Goal: Find specific page/section: Find specific page/section

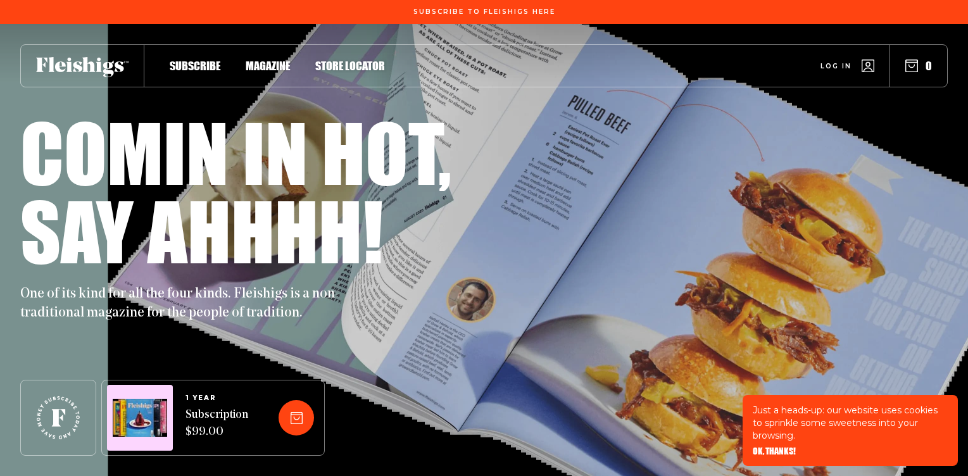
click at [353, 60] on span "Store locator" at bounding box center [350, 53] width 70 height 14
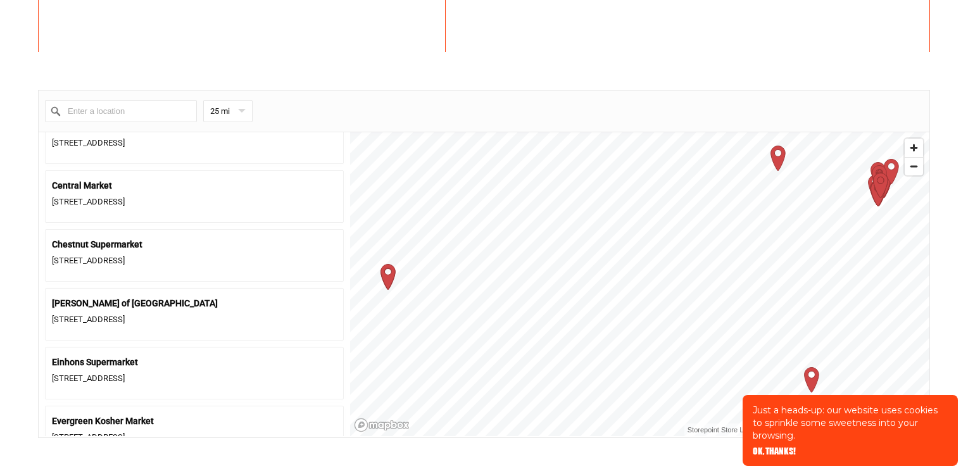
scroll to position [342, 0]
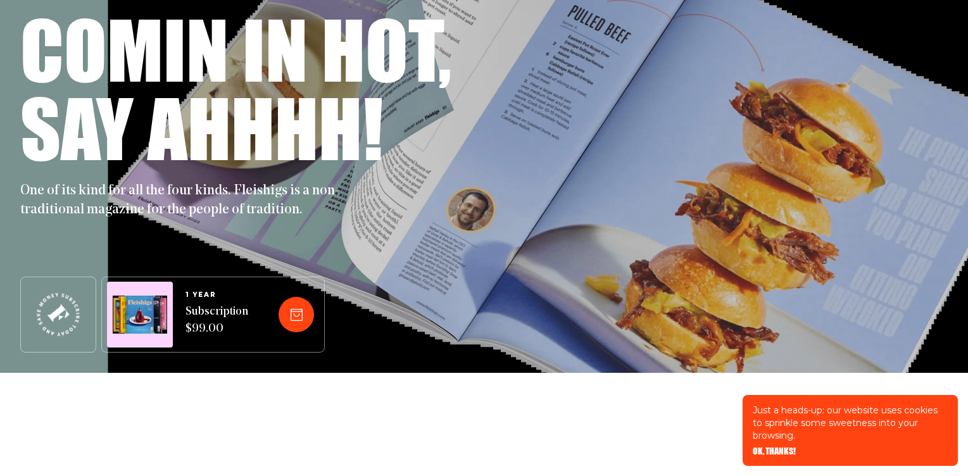
scroll to position [106, 0]
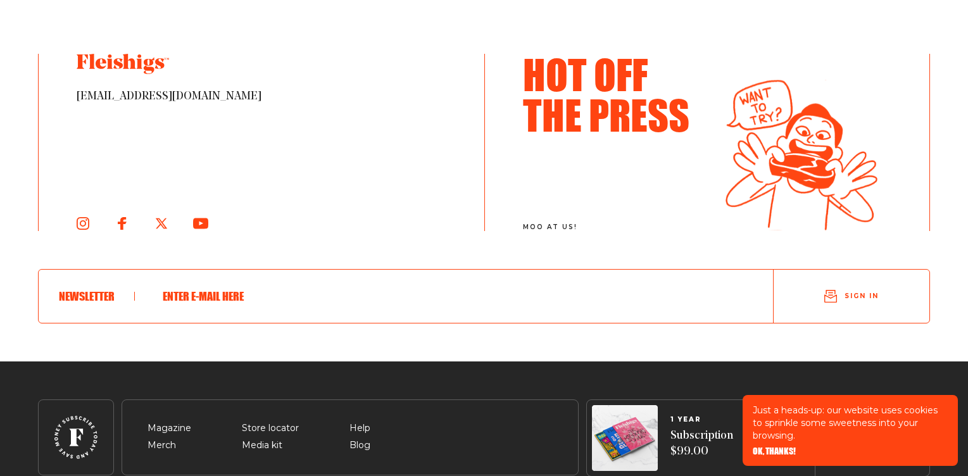
scroll to position [2169, 0]
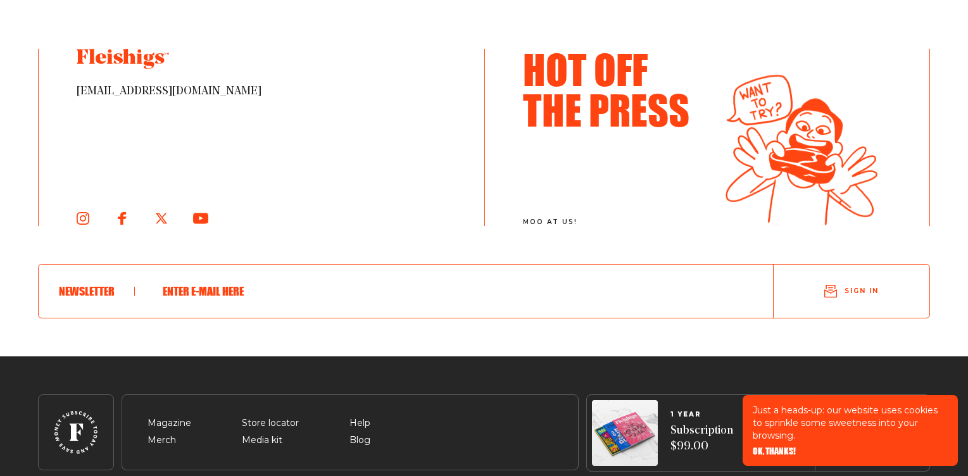
click at [84, 291] on span at bounding box center [97, 291] width 76 height 9
click at [84, 296] on span at bounding box center [97, 291] width 76 height 9
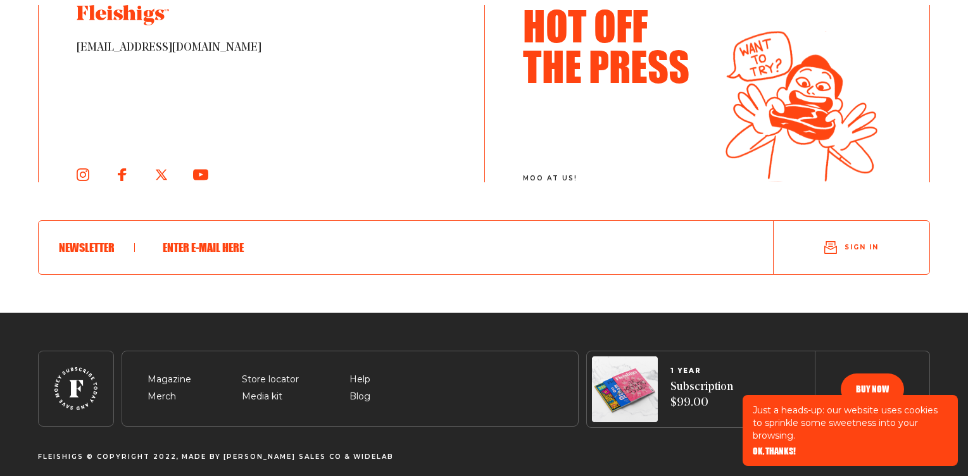
scroll to position [2227, 0]
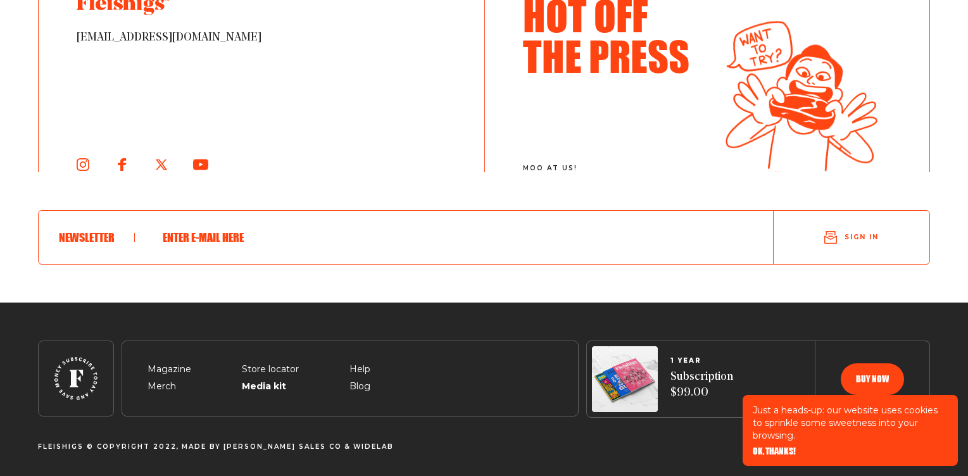
click at [268, 379] on span "Media kit" at bounding box center [262, 371] width 41 height 15
